Goal: Check status

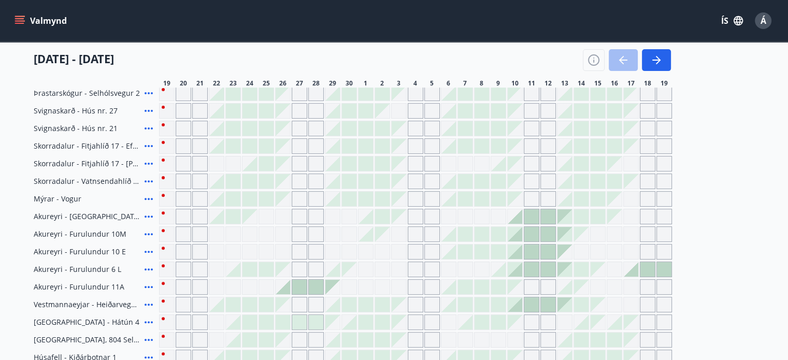
scroll to position [311, 0]
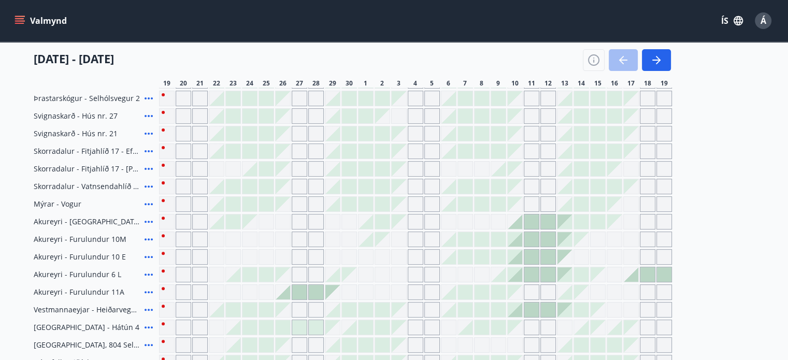
click at [532, 217] on div at bounding box center [531, 222] width 15 height 15
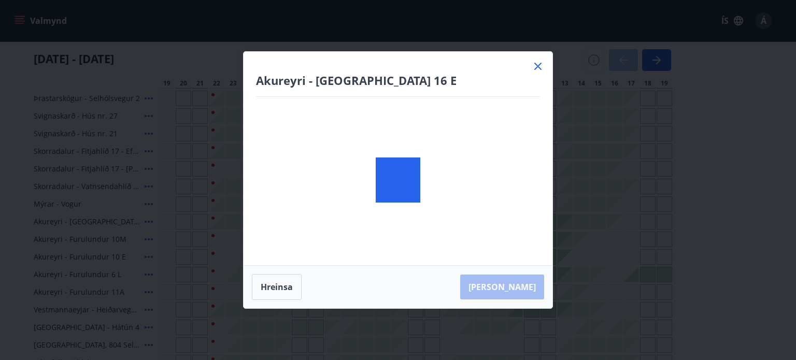
click at [537, 66] on icon at bounding box center [537, 66] width 7 height 7
click at [537, 66] on div "[DATE] - [DATE]" at bounding box center [352, 56] width 637 height 29
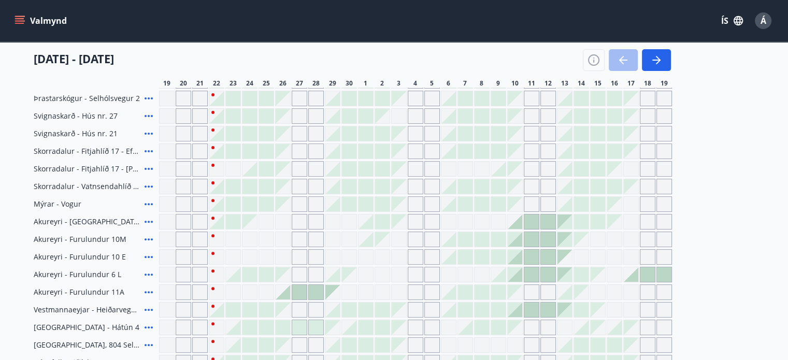
click at [538, 64] on div "[DATE] - [DATE]" at bounding box center [352, 56] width 637 height 29
